Goal: Task Accomplishment & Management: Manage account settings

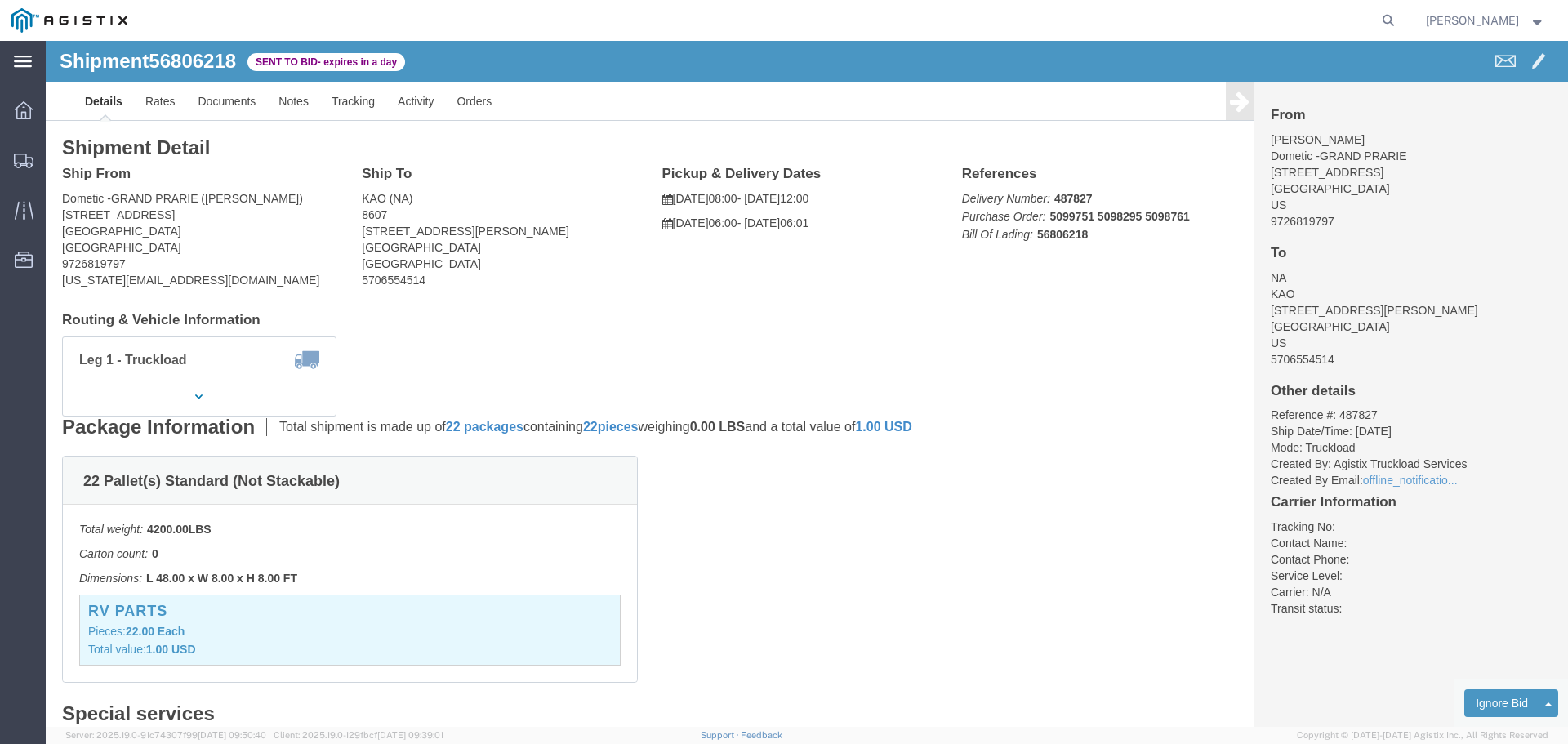
click at [30, 61] on icon at bounding box center [23, 61] width 18 height 11
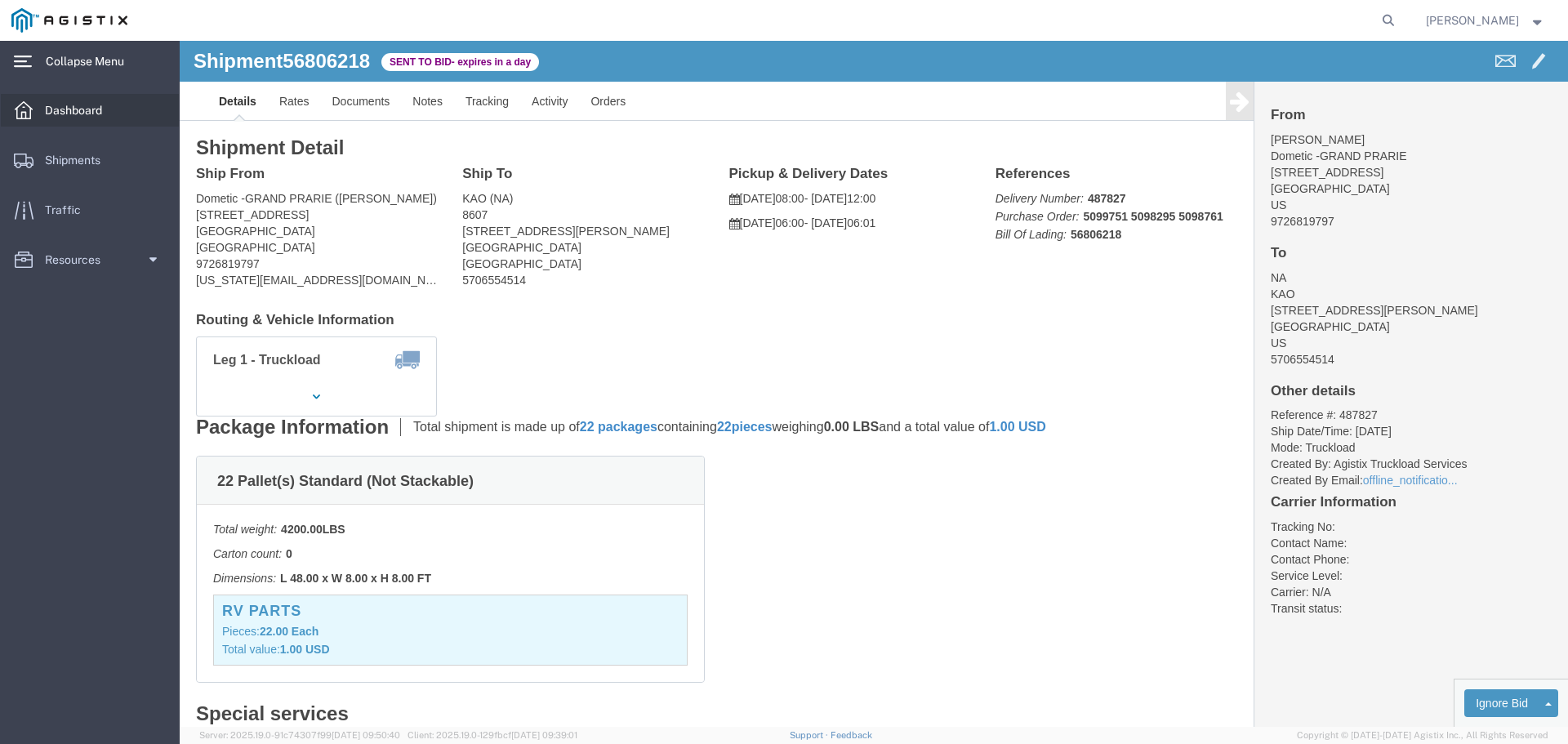
click at [94, 117] on span "Dashboard" at bounding box center [79, 110] width 69 height 32
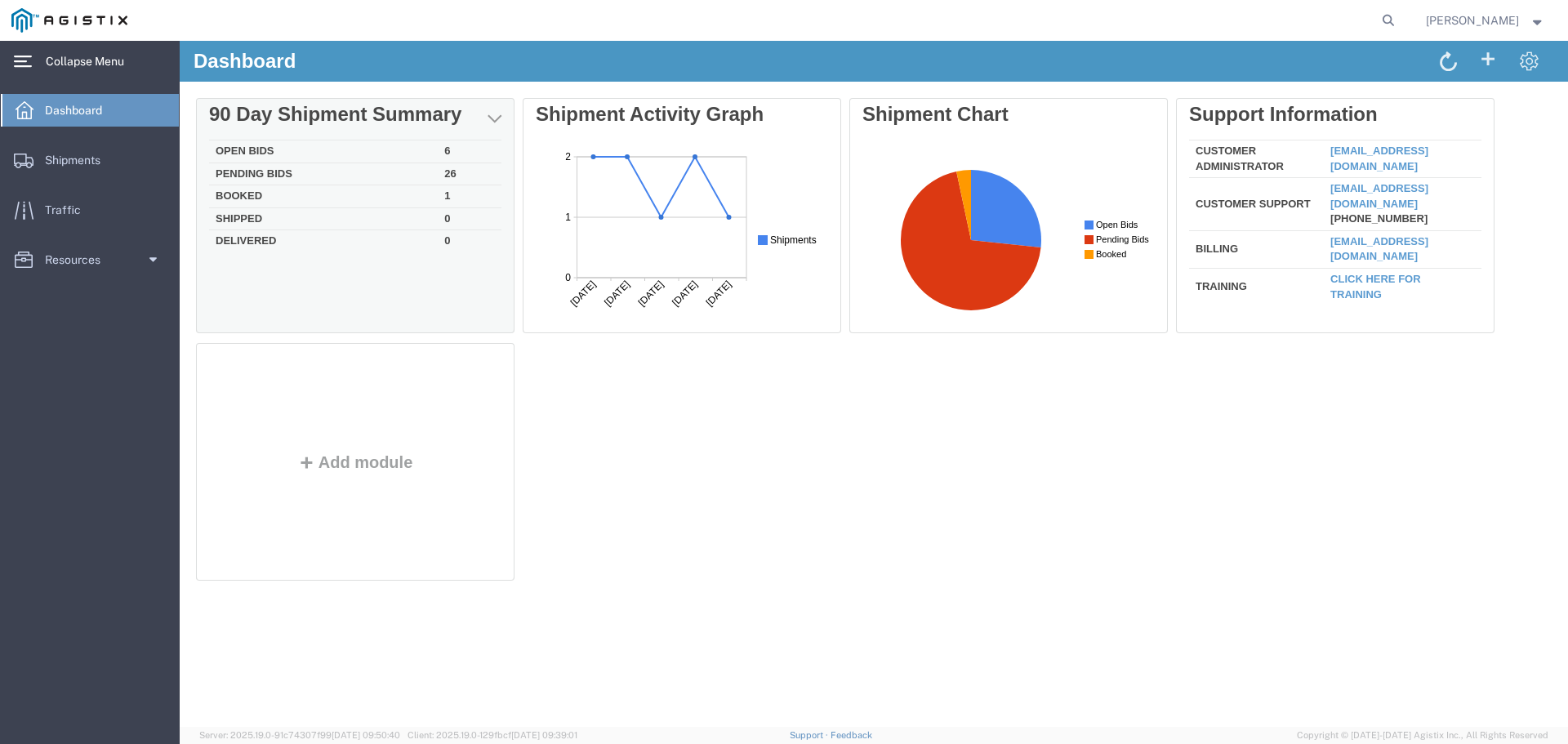
click at [431, 152] on td "Open Bids" at bounding box center [324, 152] width 229 height 23
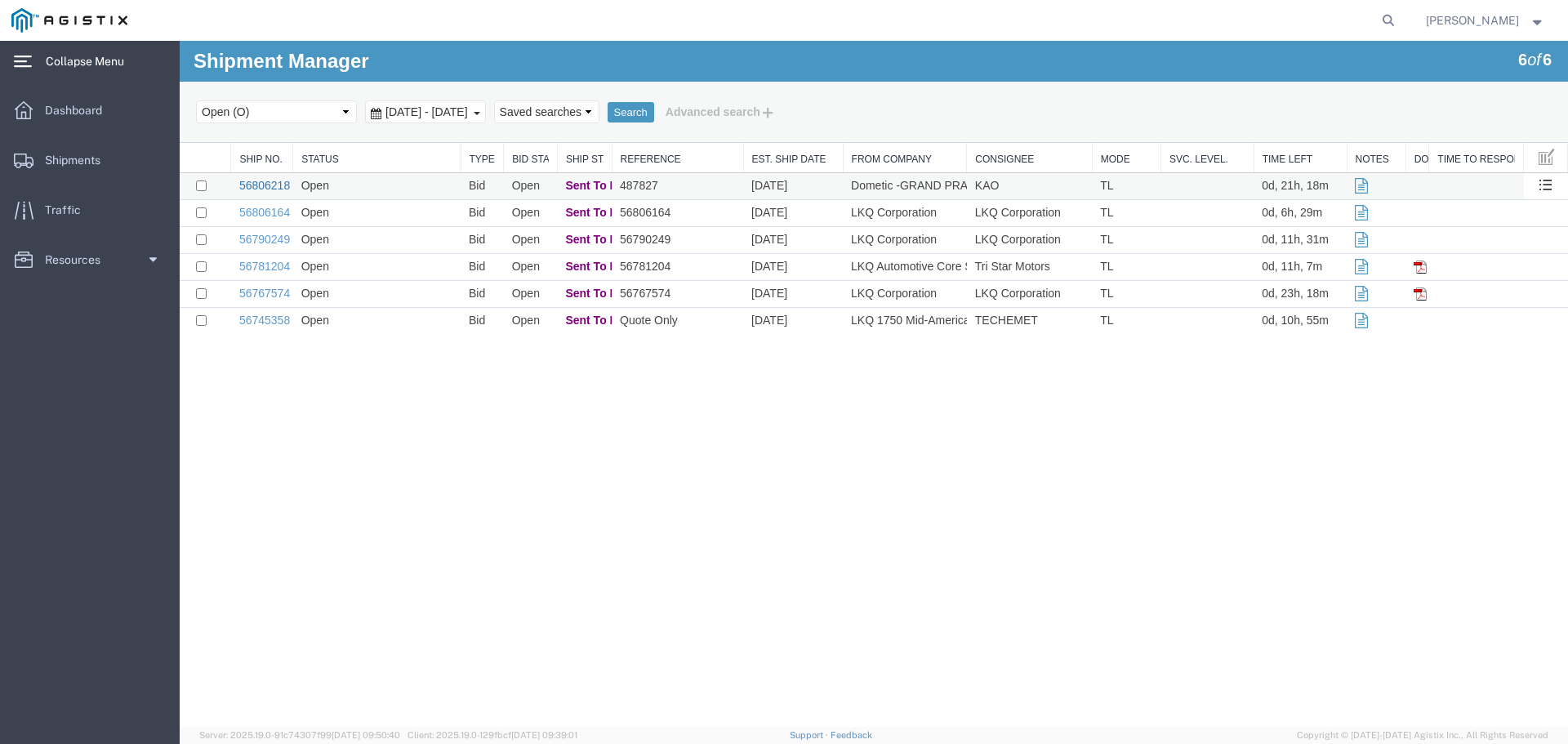
click at [265, 187] on link "56806218" at bounding box center [264, 185] width 51 height 13
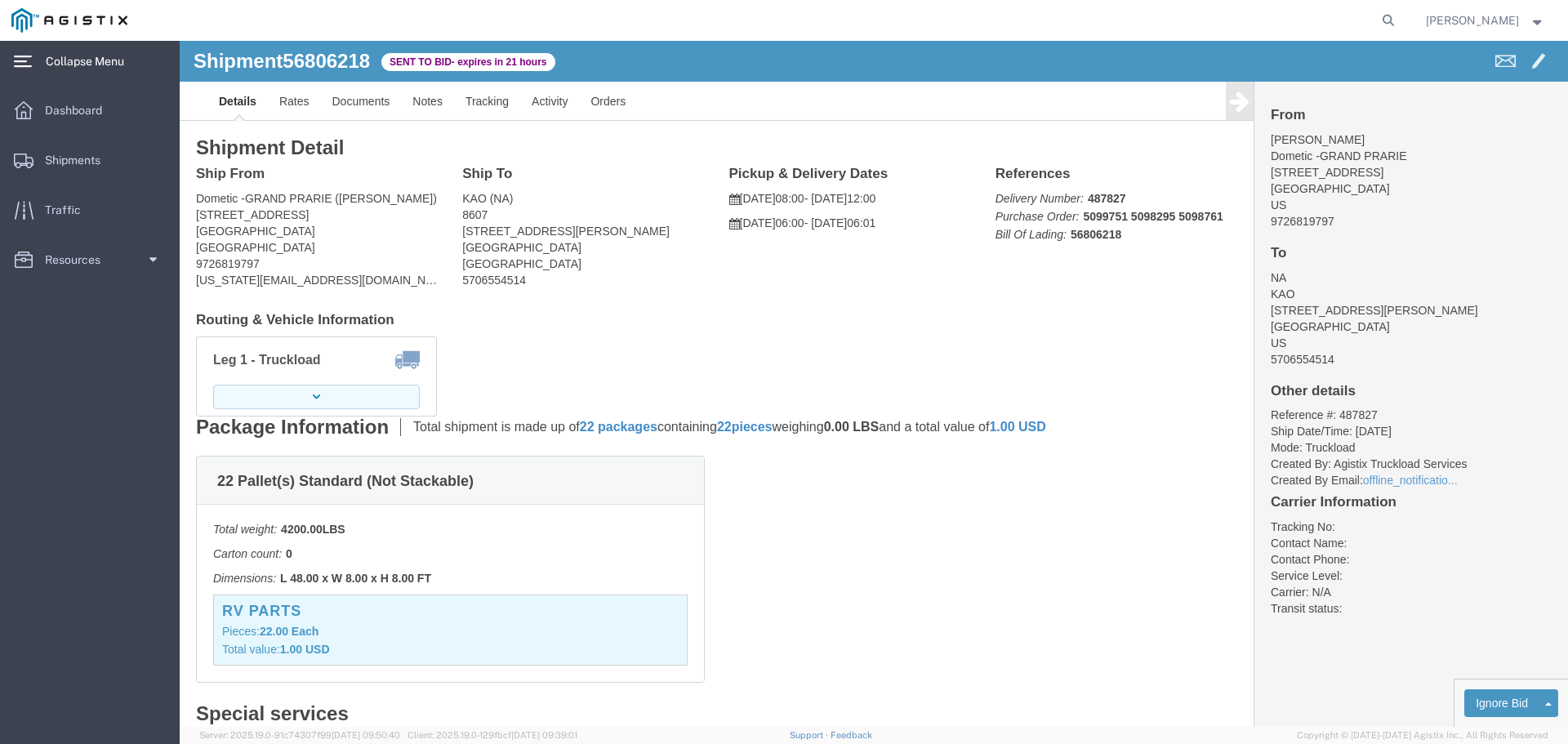
click button "button"
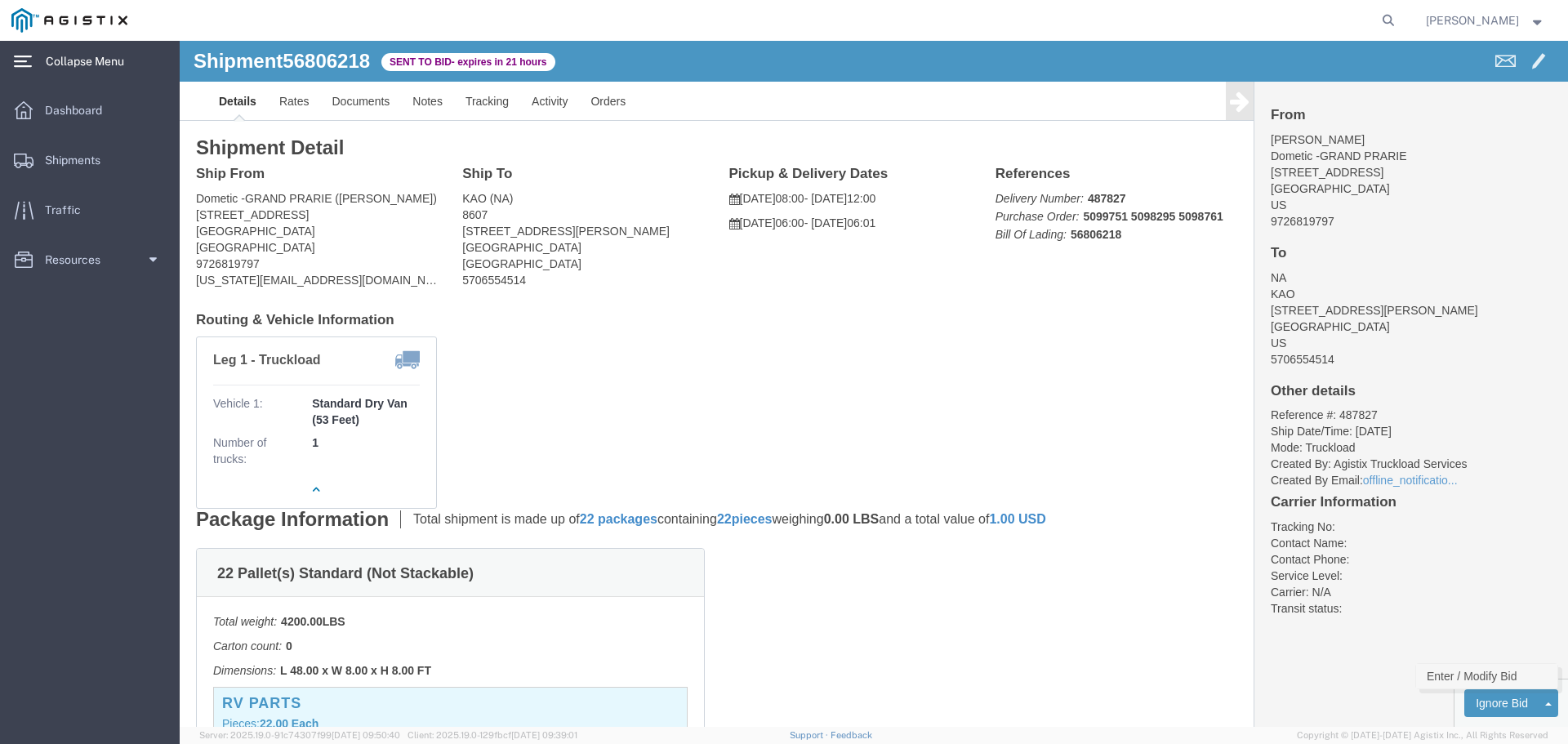
click link "Enter / Modify Bid"
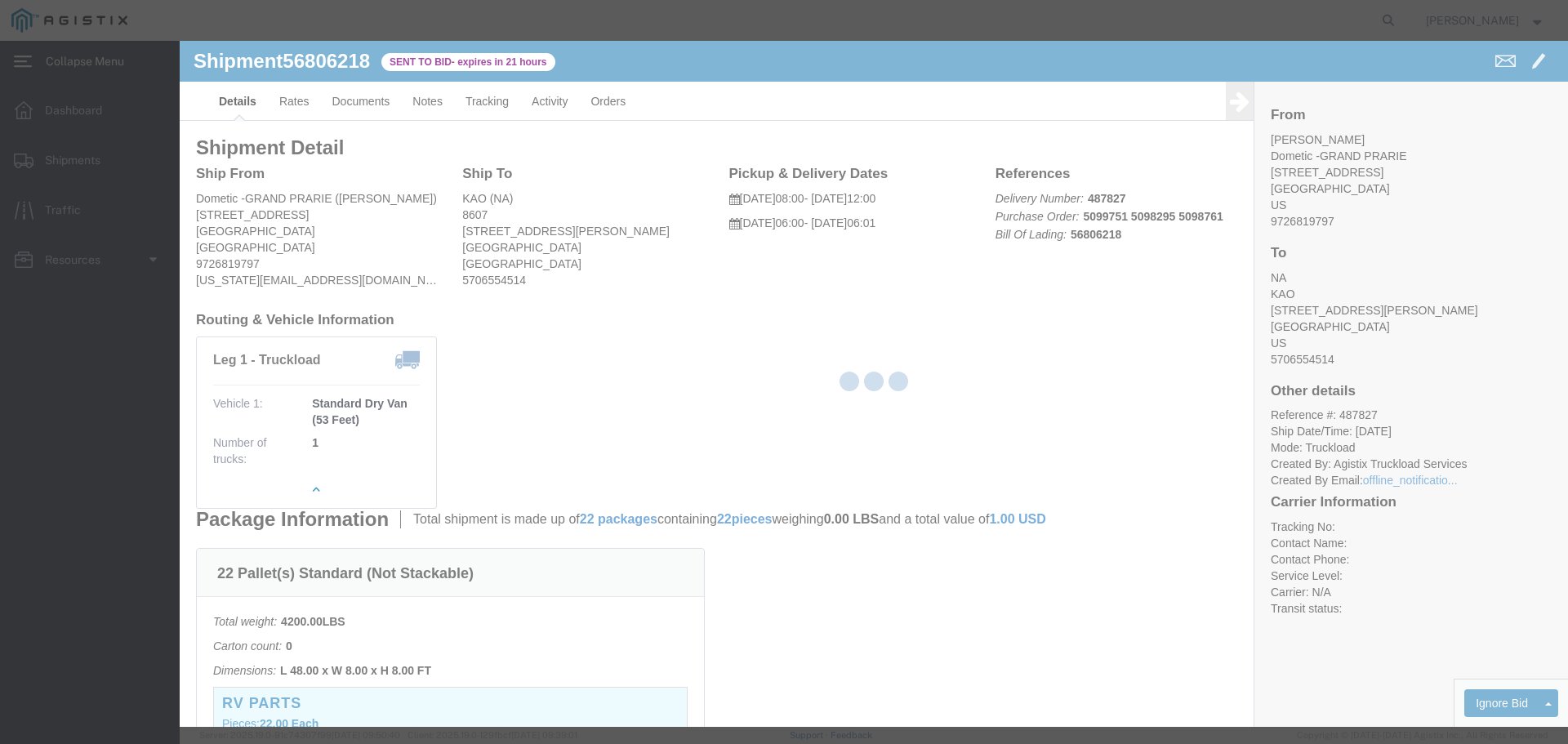
select select "22593"
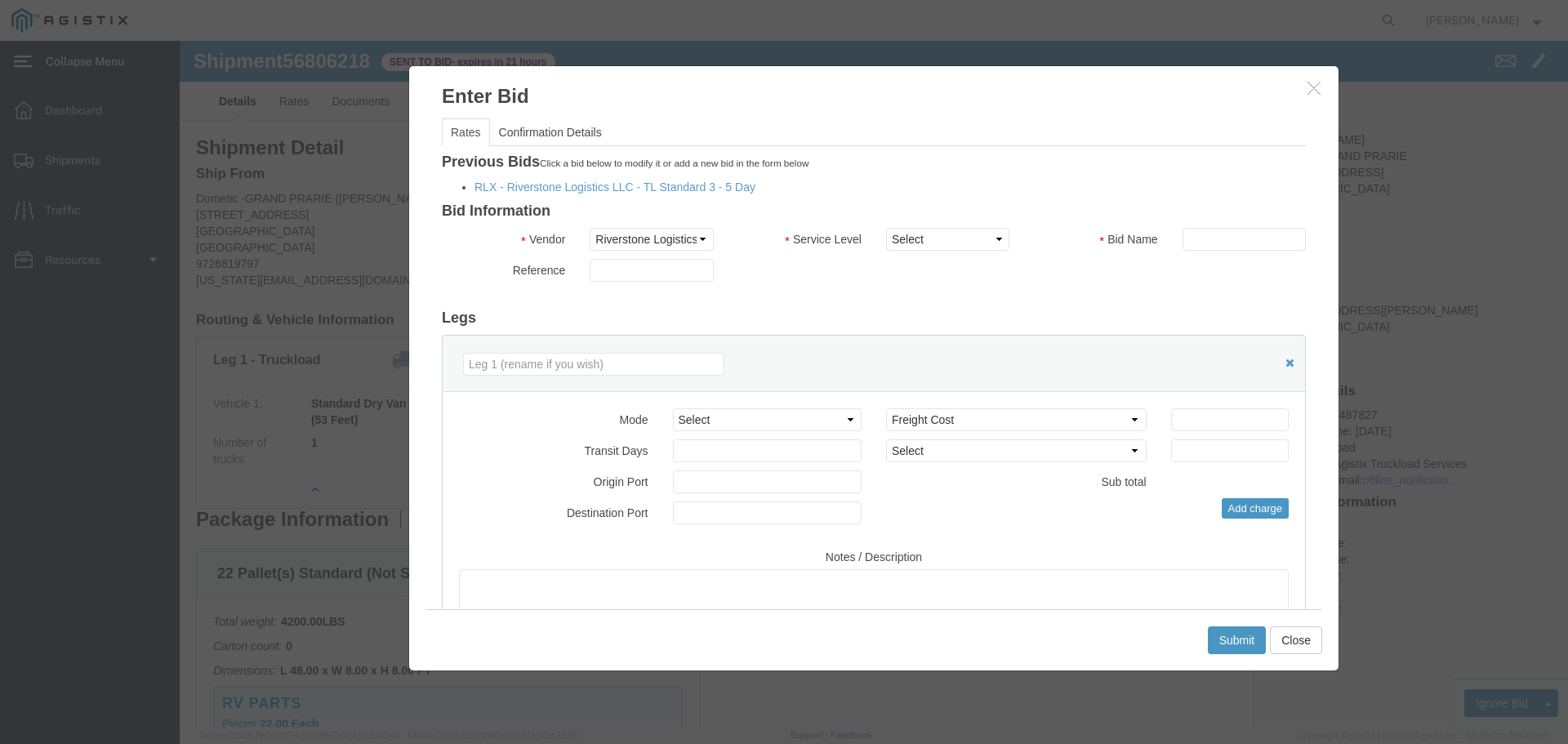
click icon "button"
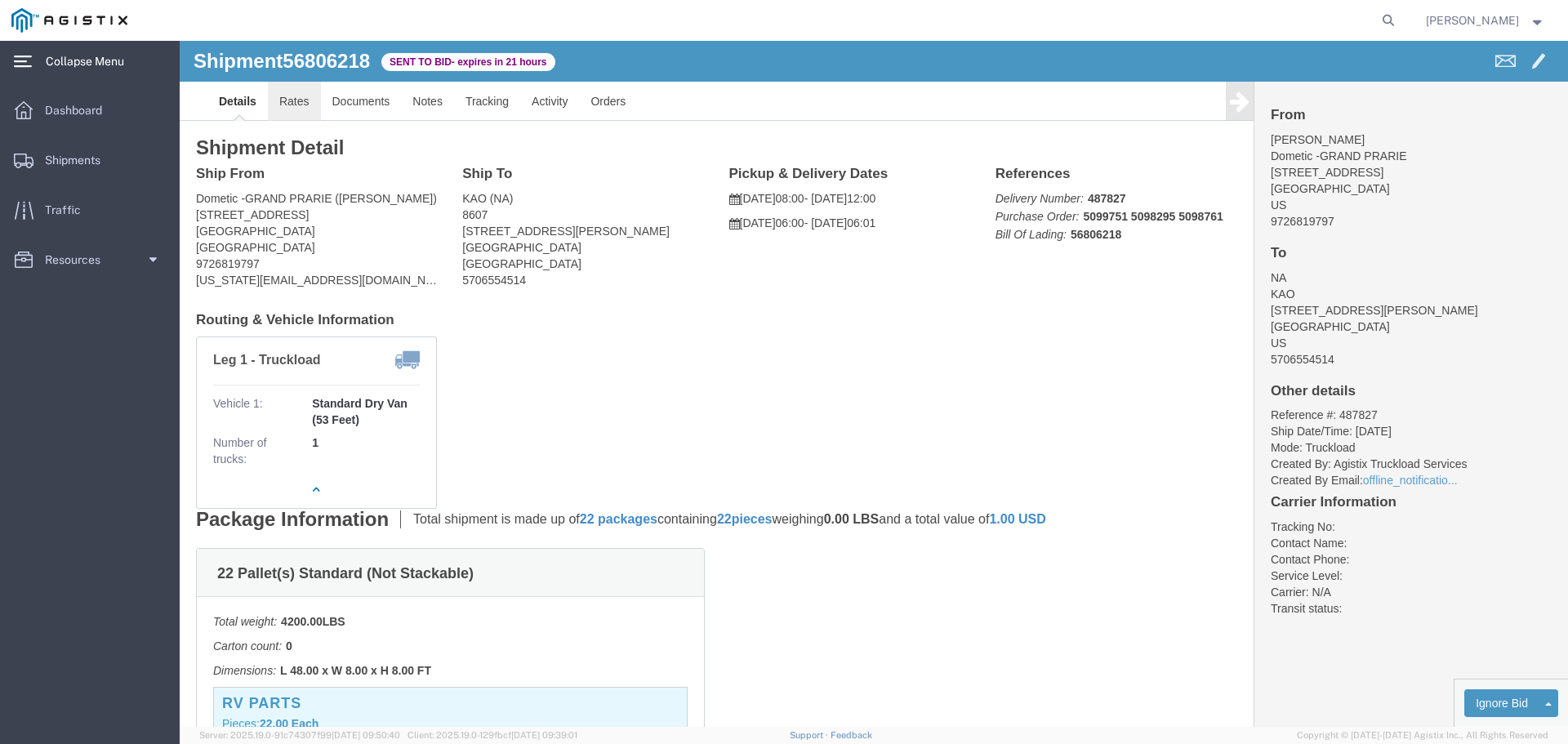
click link "Rates"
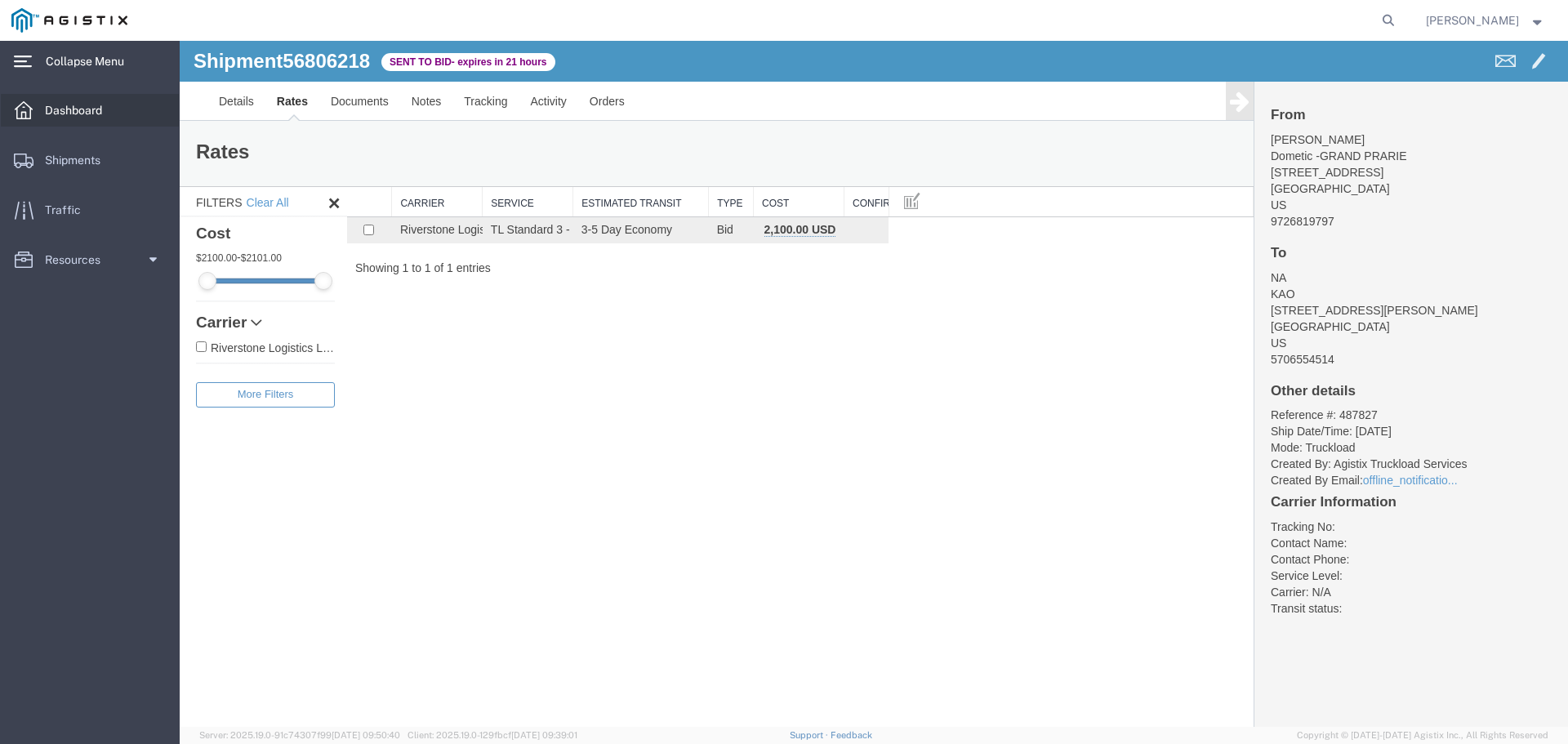
click at [65, 105] on span "Dashboard" at bounding box center [79, 110] width 69 height 32
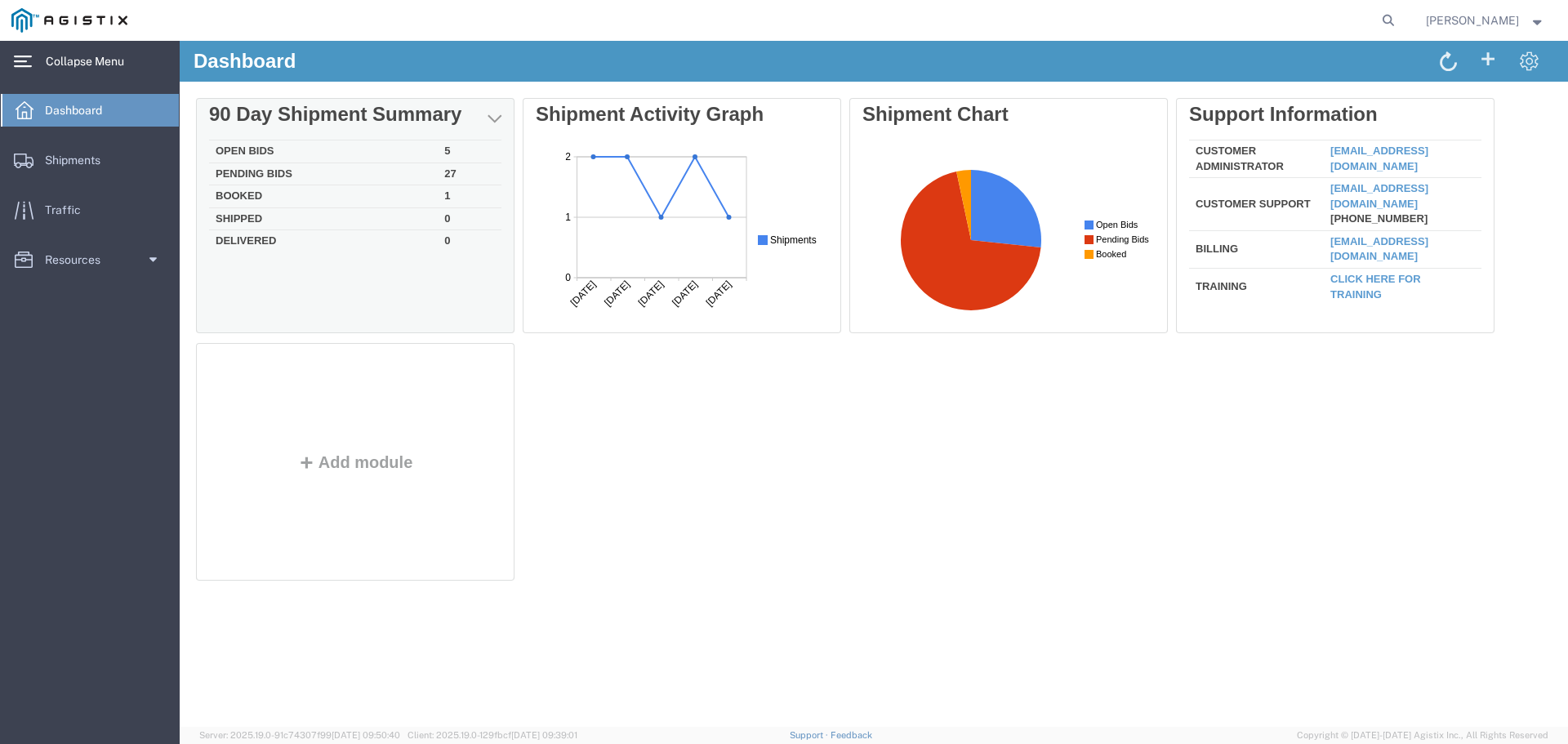
click at [388, 148] on td "Open Bids" at bounding box center [324, 152] width 229 height 23
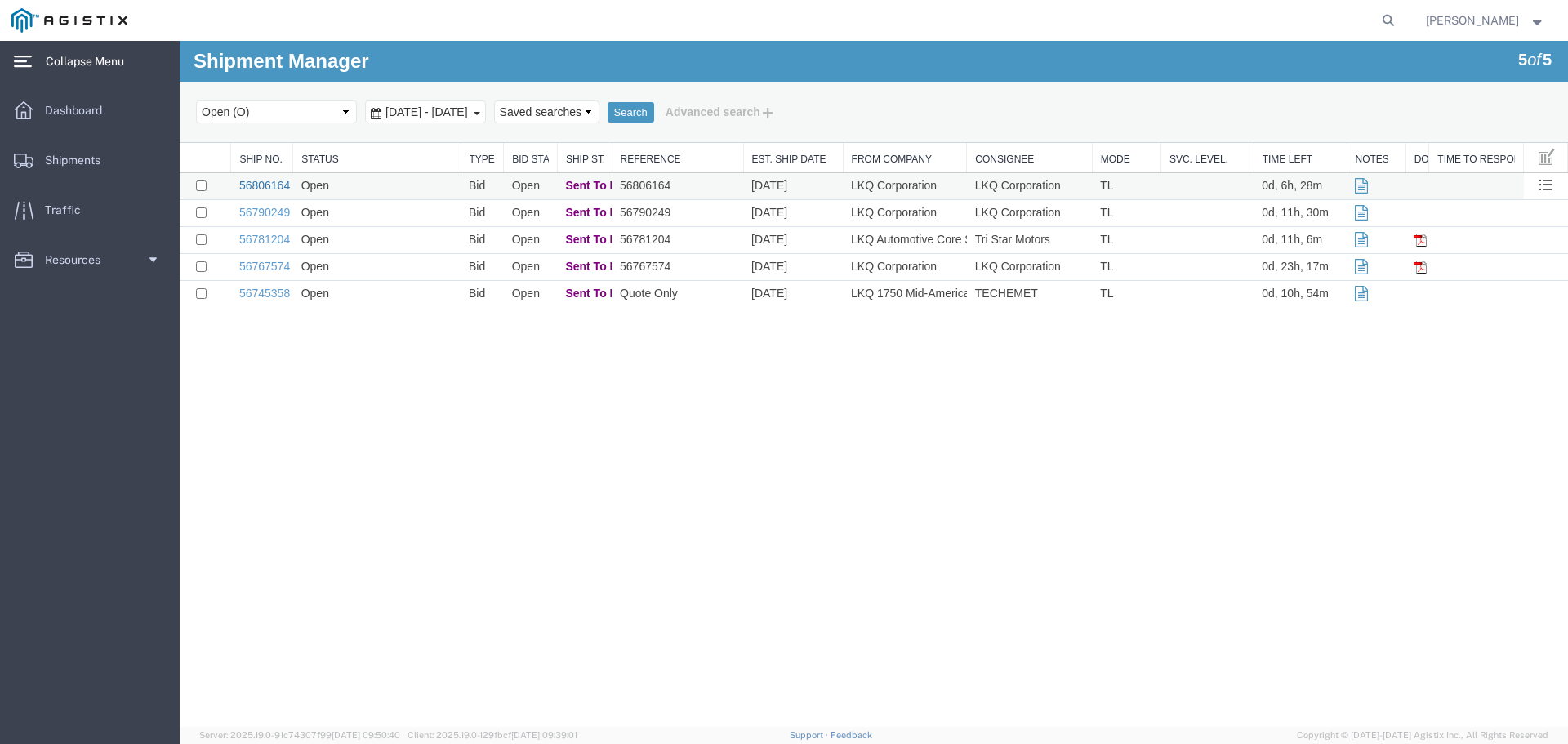
click at [270, 186] on link "56806164" at bounding box center [264, 185] width 51 height 13
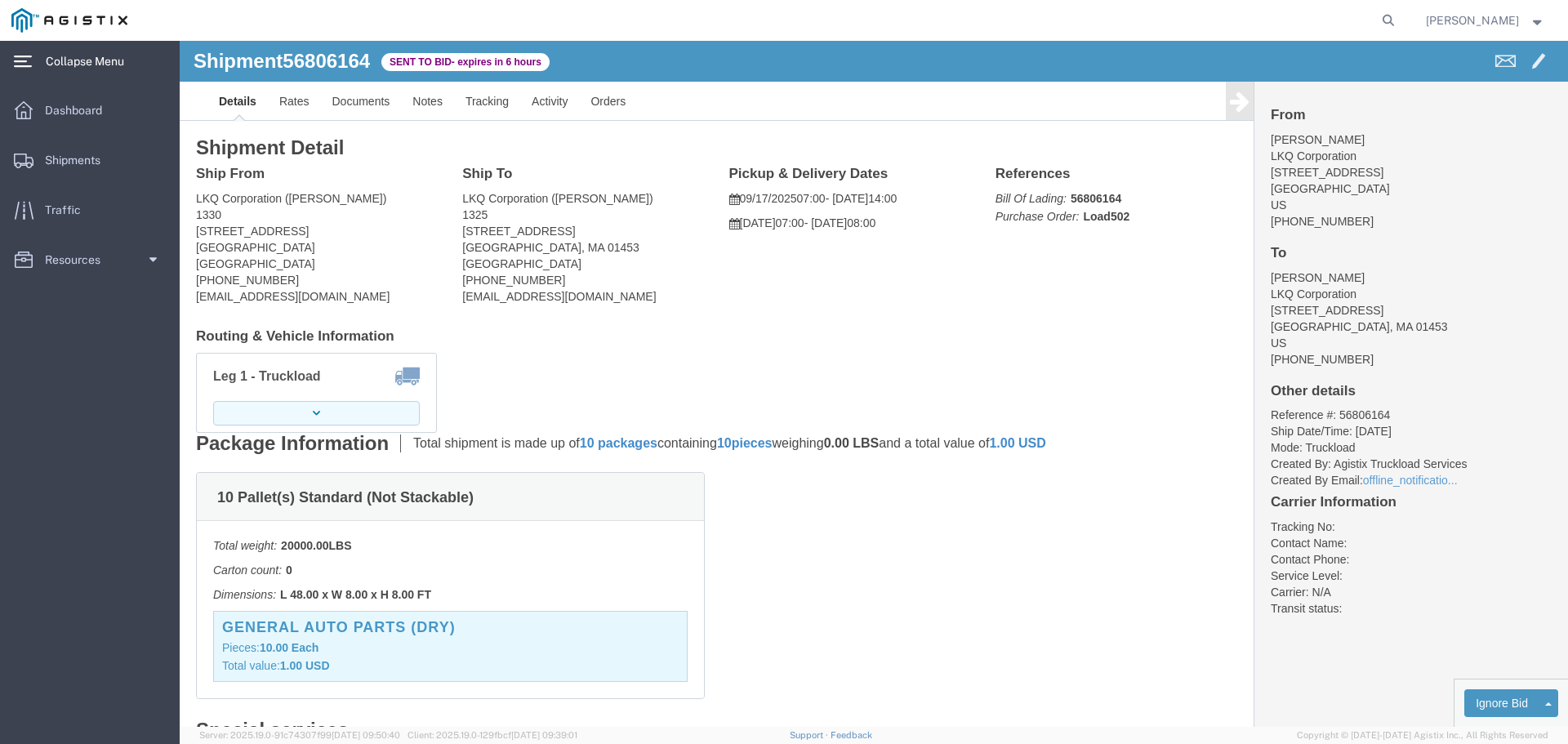
click button "button"
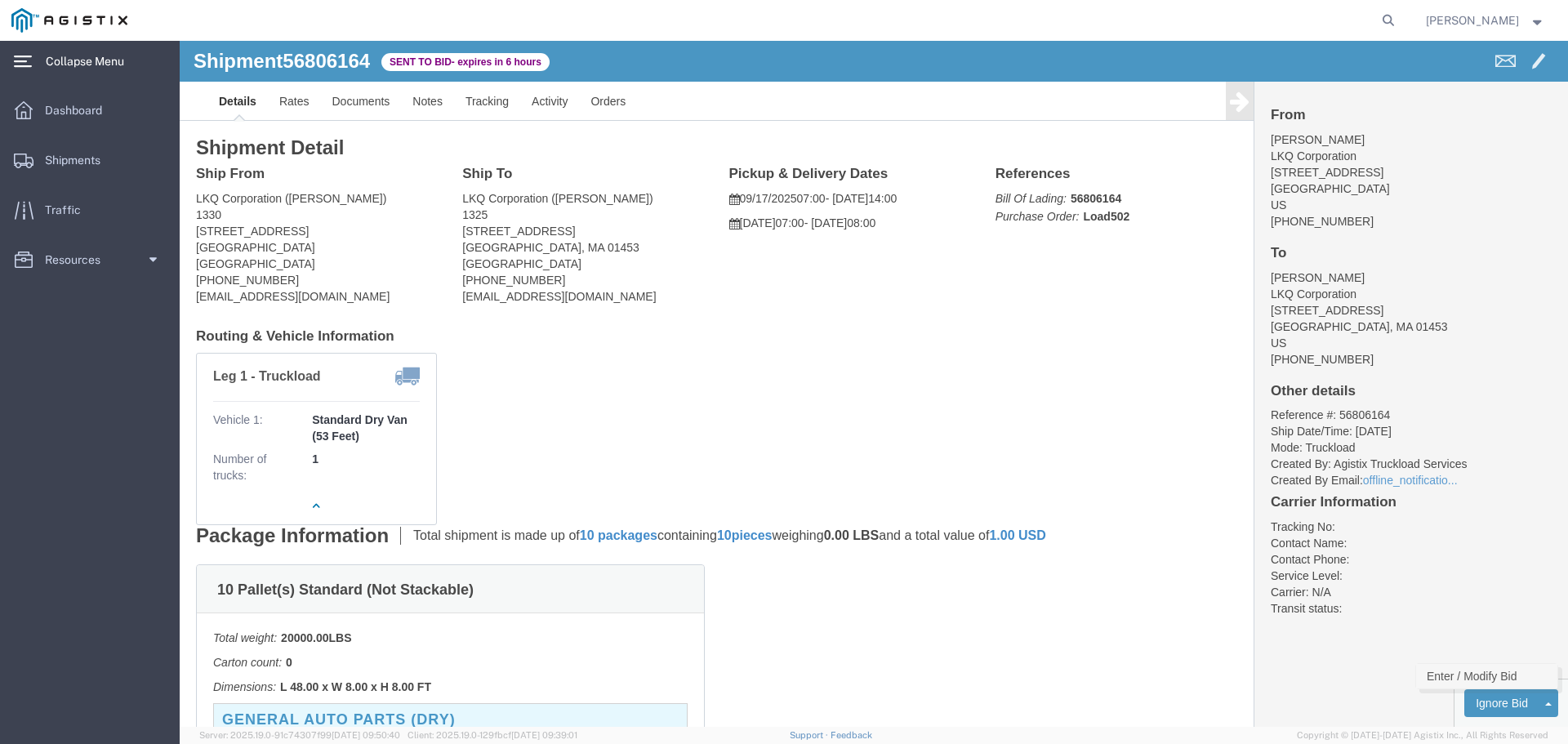
click link "Enter / Modify Bid"
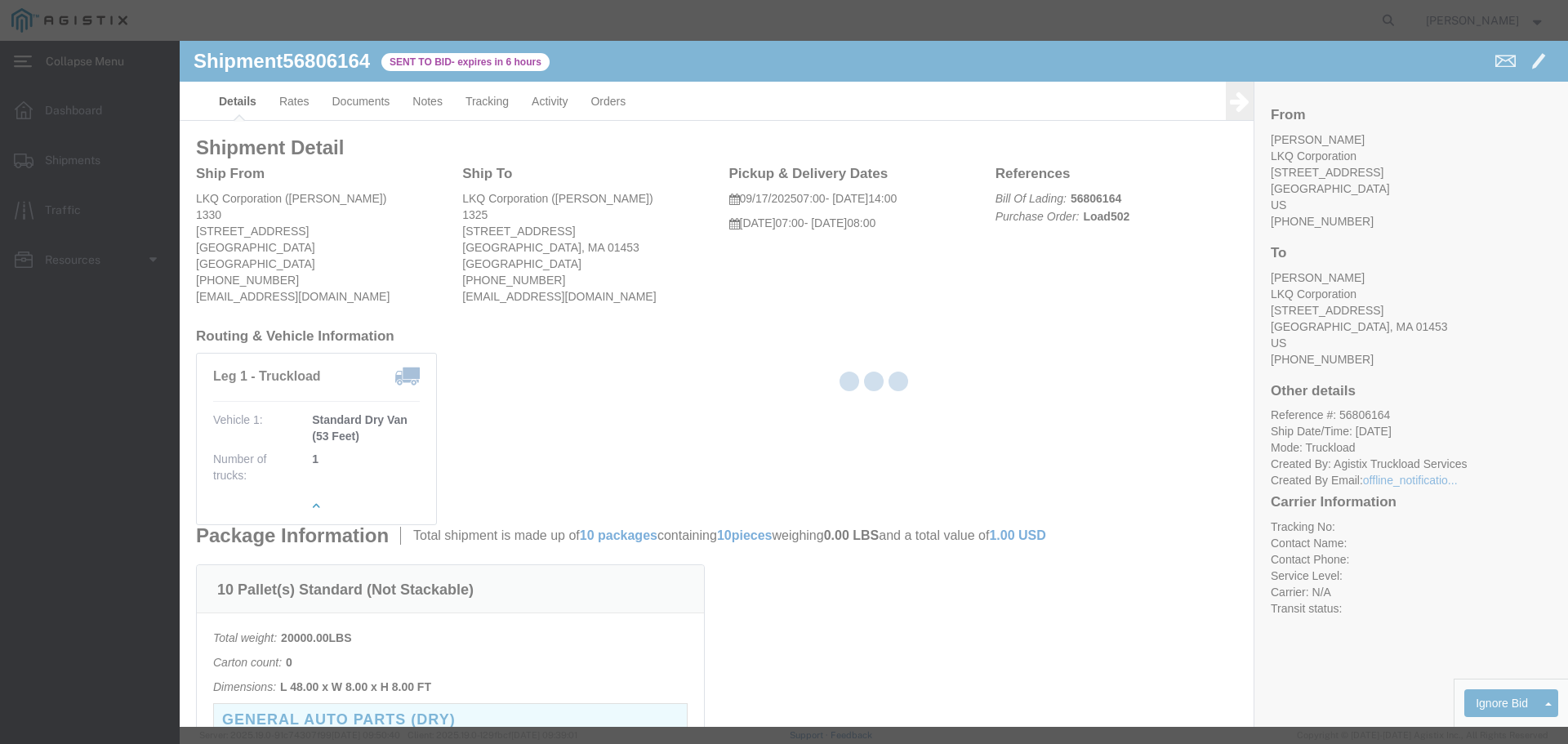
select select "22593"
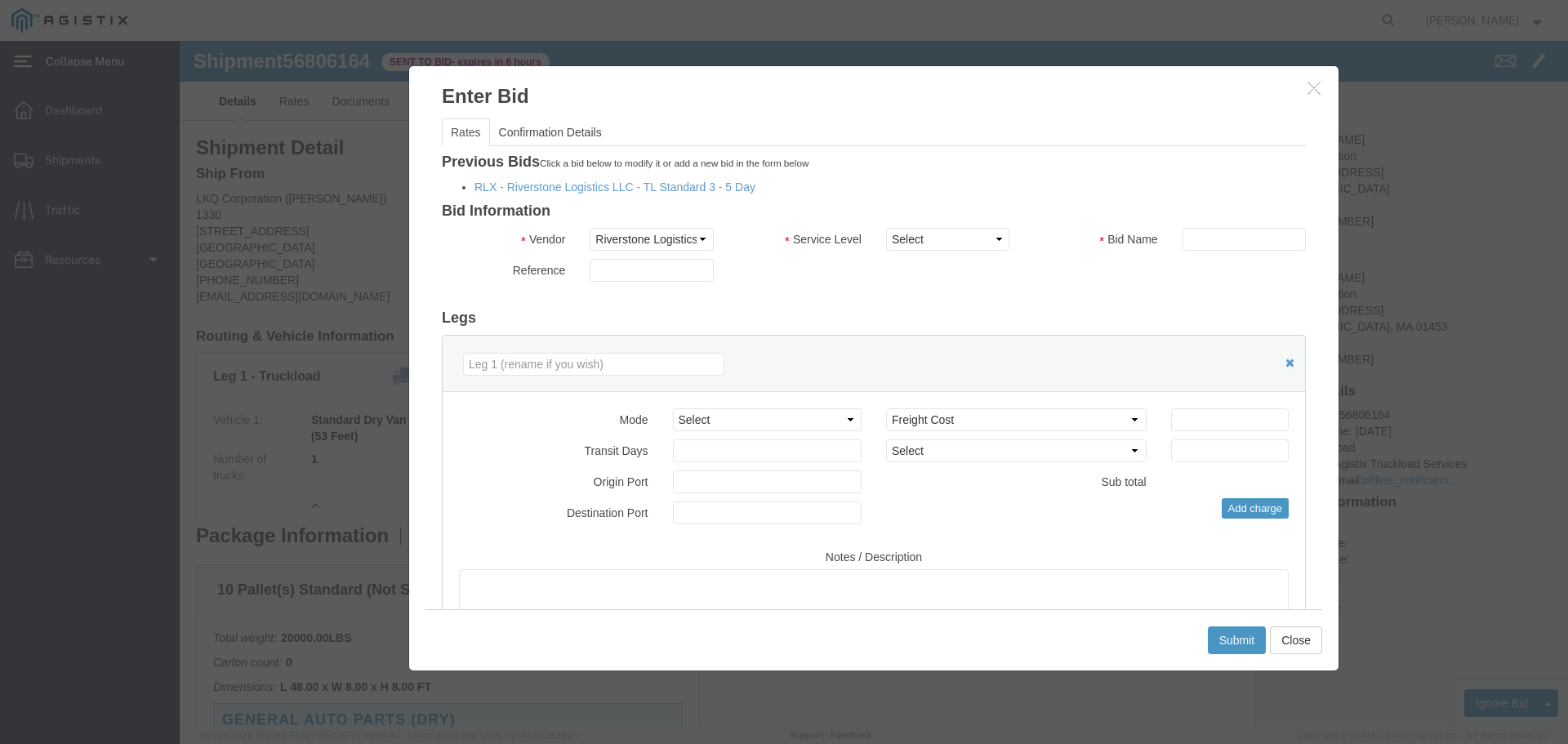
click button "button"
